Goal: Task Accomplishment & Management: Manage account settings

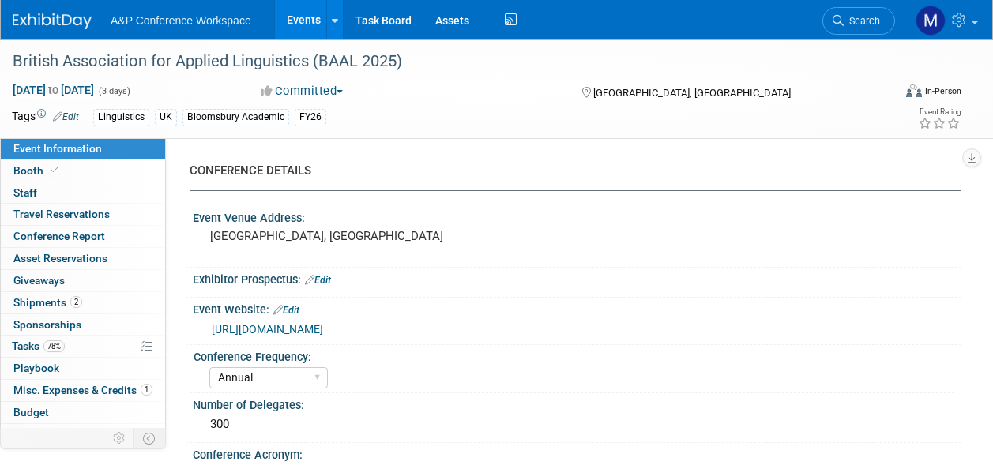
select select "Annual"
select select "Level 2"
select select "In-Person Booth"
select select "Linguistics"
select select "Bloomsbury Academic"
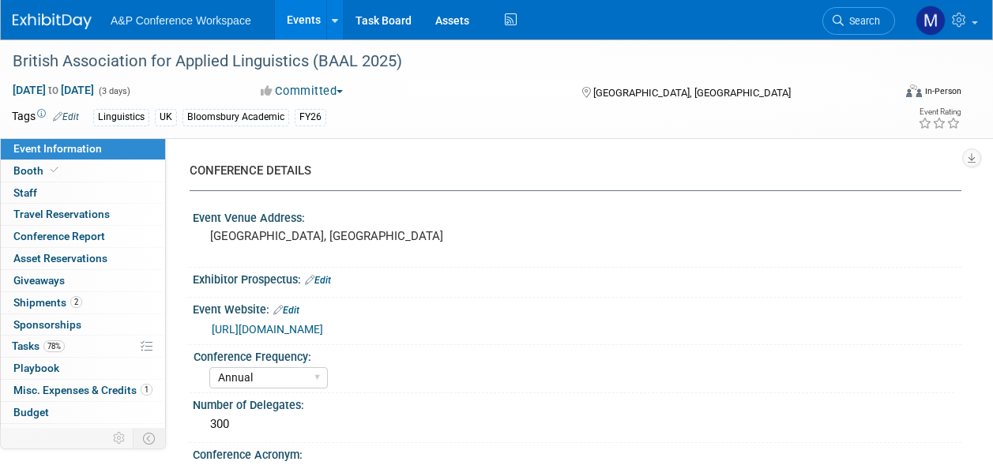
select select "[PERSON_NAME]"
select select "Networking/Commissioning"
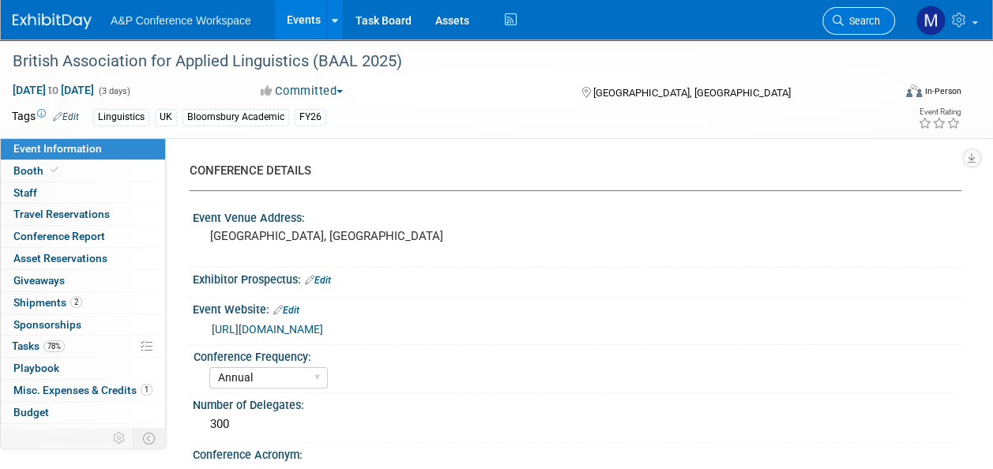
click at [860, 21] on span "Search" at bounding box center [862, 21] width 36 height 12
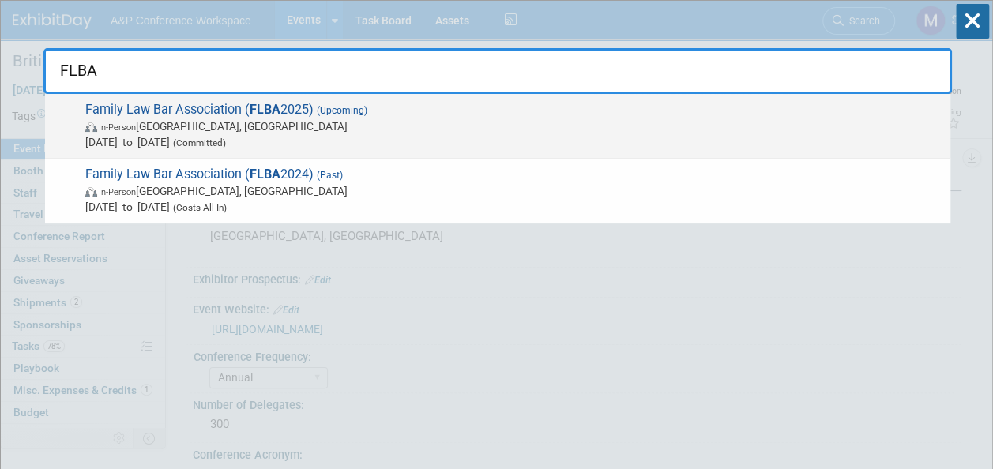
type input "FLBA"
click at [308, 114] on span "Family Law Bar Association ( FLBA 2025) (Upcoming) In-Person Birmingham, United…" at bounding box center [512, 126] width 862 height 48
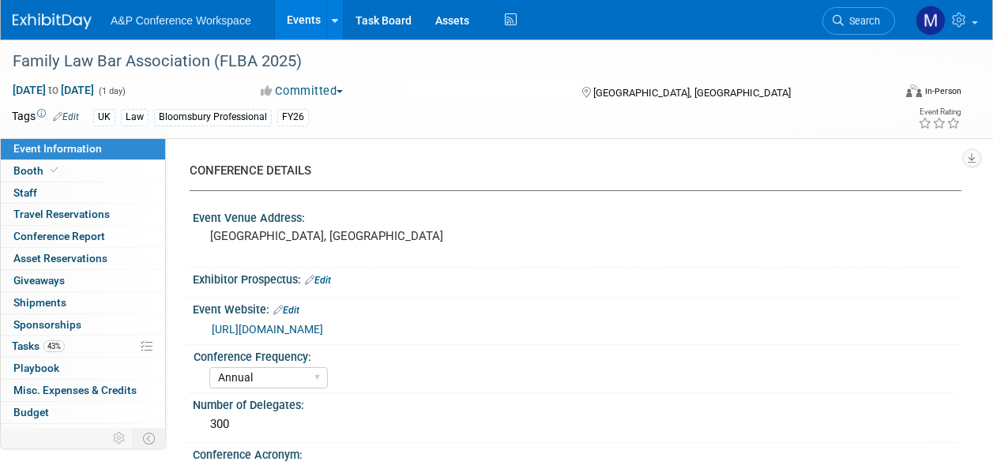
select select "Annual"
select select "Level 2"
select select "In-Person Booth"
select select "Law"
select select "Bloomsbury Professional"
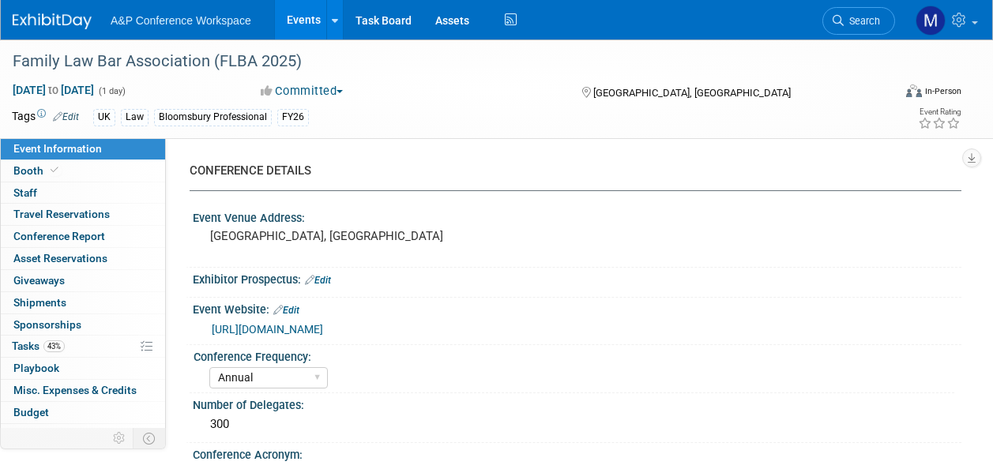
select select "[PERSON_NAME]"
select select "Networking/Commissioning"
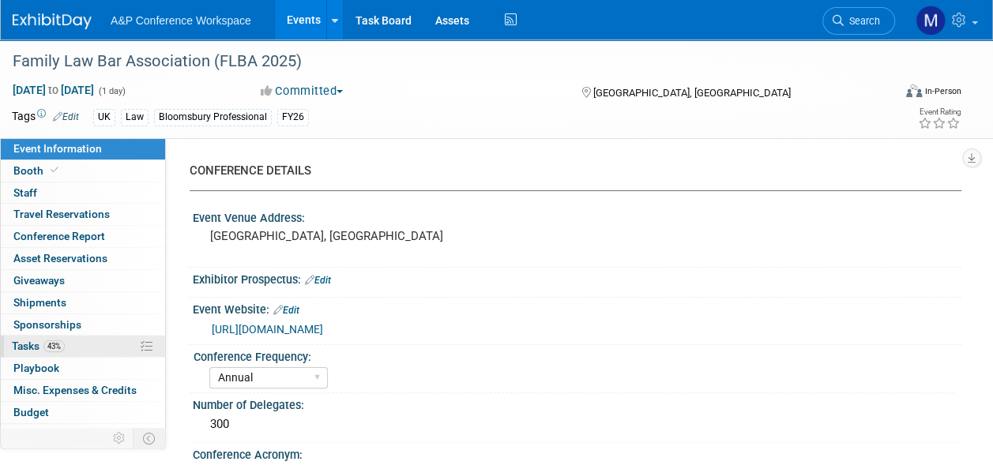
click at [96, 338] on link "43% Tasks 43%" at bounding box center [83, 346] width 164 height 21
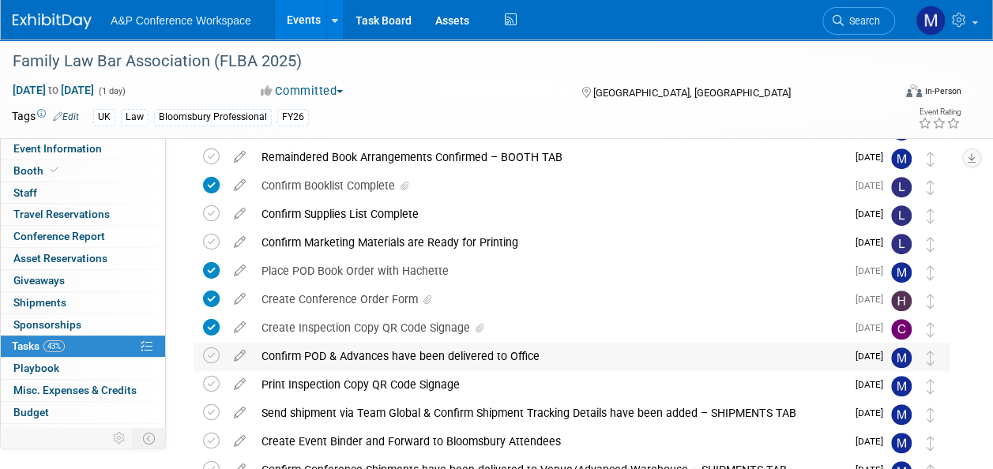
scroll to position [237, 0]
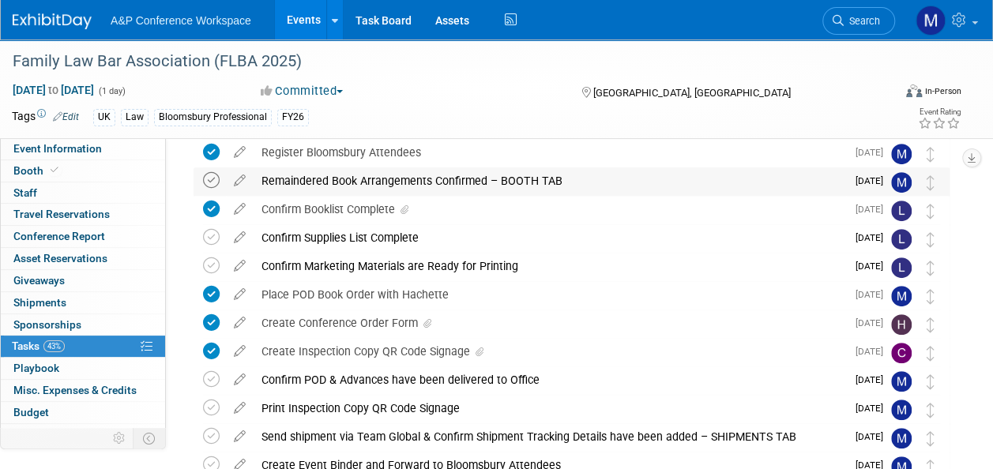
click at [215, 183] on icon at bounding box center [211, 180] width 17 height 17
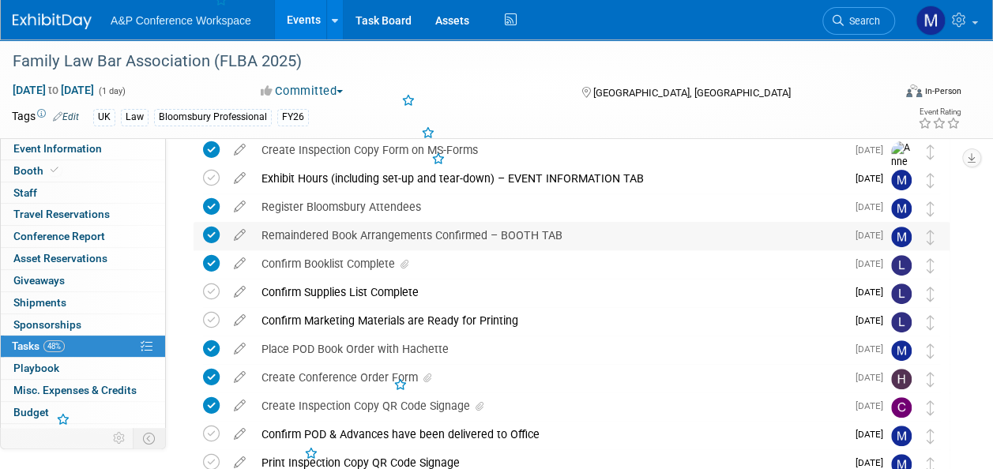
scroll to position [158, 0]
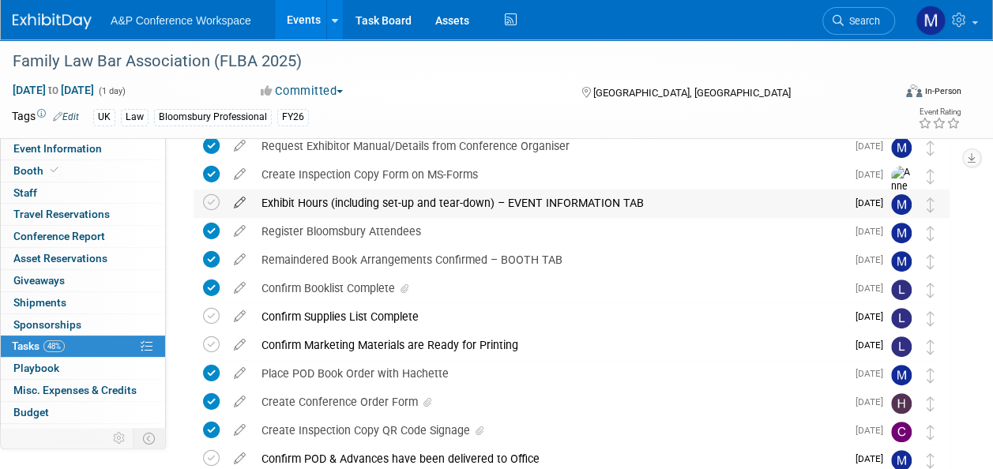
click at [234, 205] on icon at bounding box center [240, 200] width 28 height 20
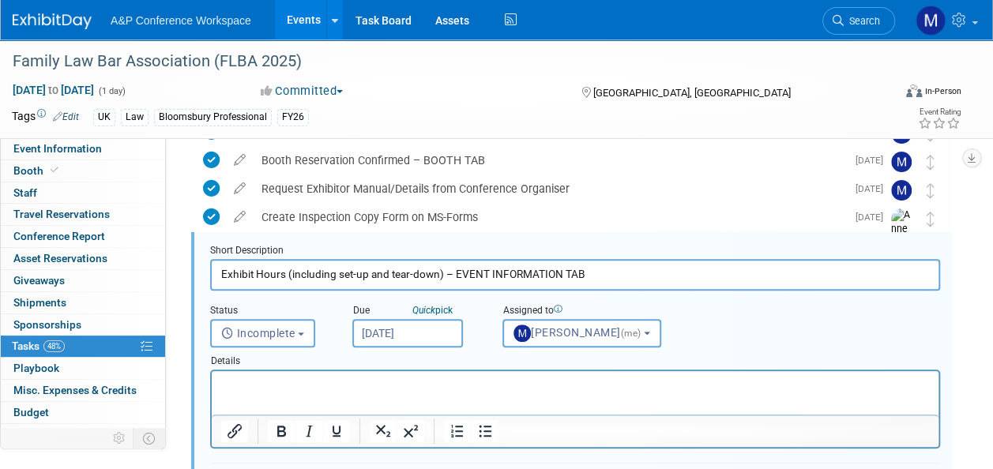
scroll to position [0, 0]
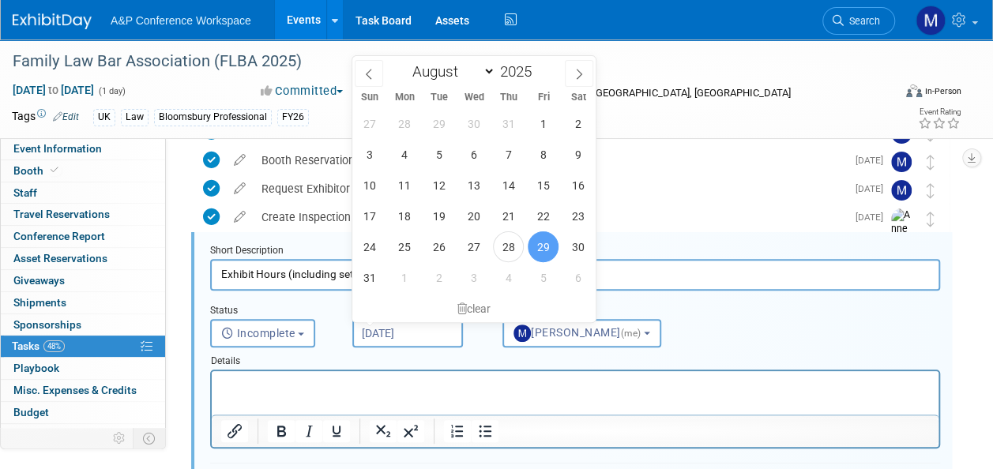
click at [365, 327] on input "[DATE]" at bounding box center [407, 333] width 111 height 28
click at [502, 273] on span "4" at bounding box center [508, 277] width 31 height 31
type input "[DATE]"
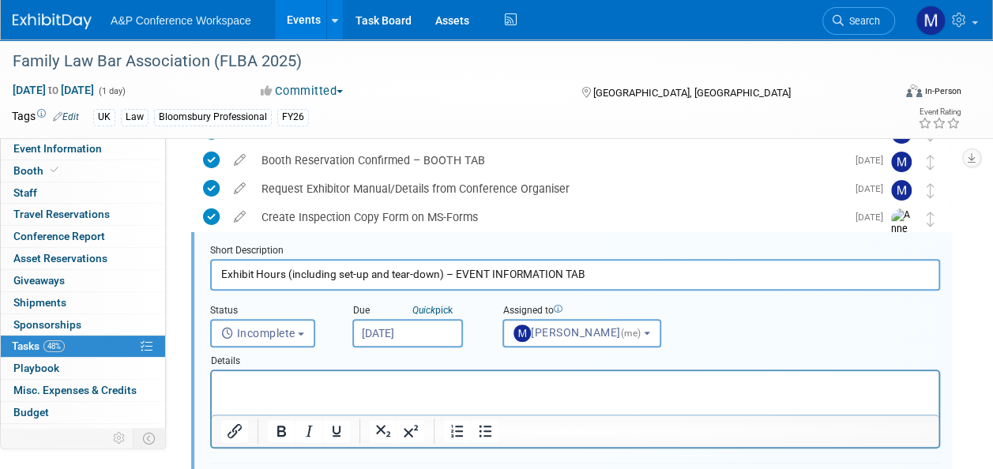
click at [460, 393] on html at bounding box center [575, 381] width 727 height 21
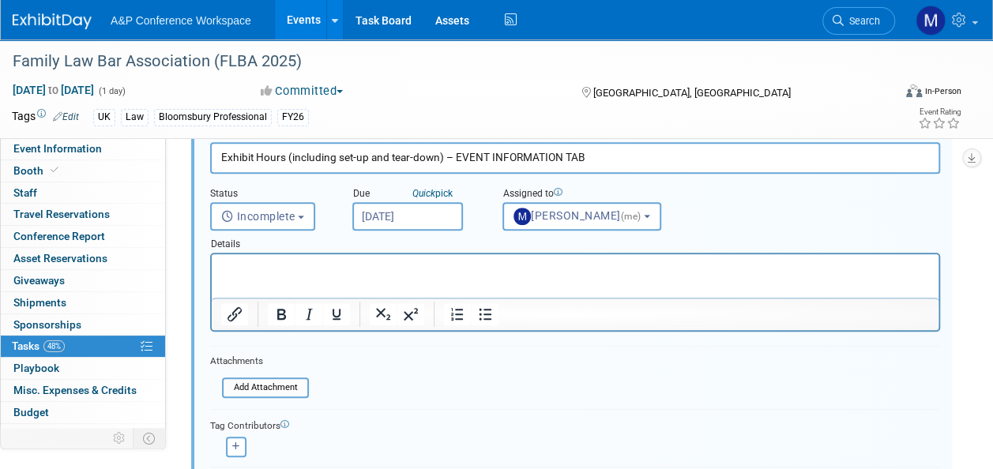
scroll to position [352, 0]
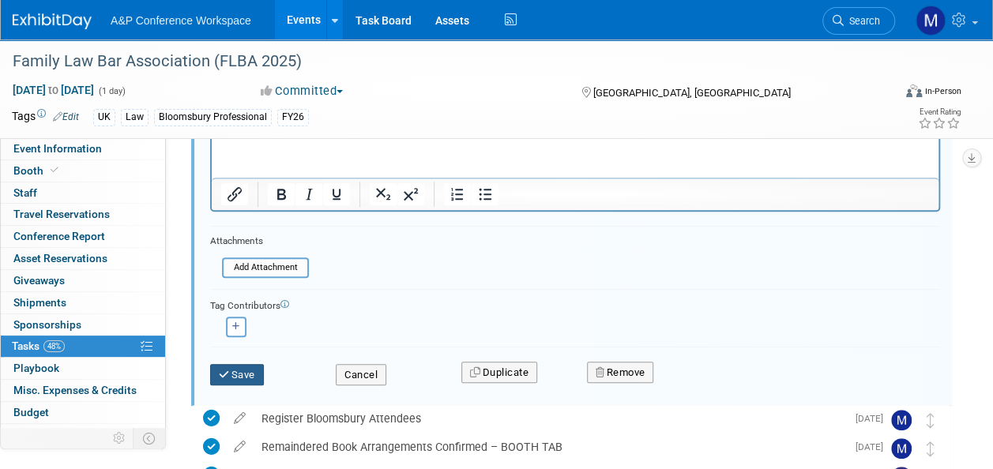
click at [239, 373] on button "Save" at bounding box center [237, 375] width 54 height 22
